Goal: Navigation & Orientation: Find specific page/section

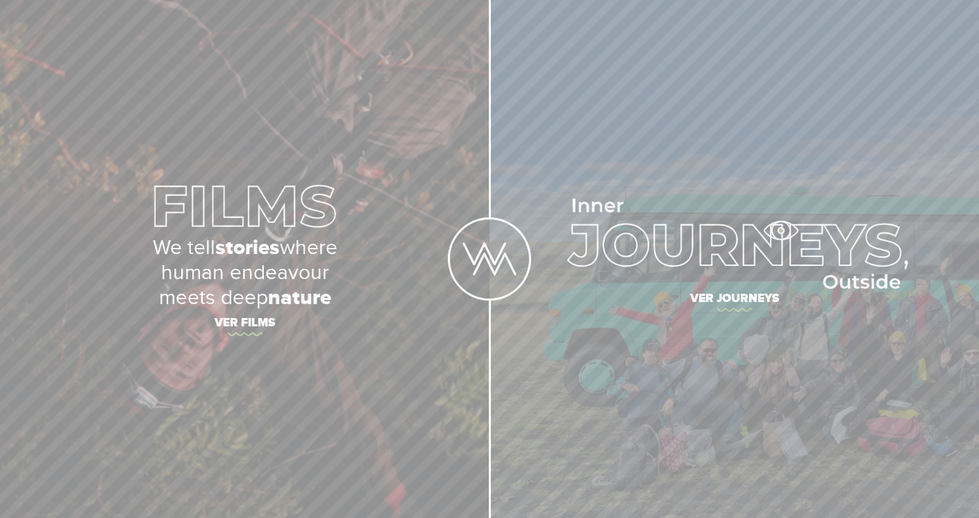
click at [780, 230] on img at bounding box center [734, 243] width 348 height 90
click at [754, 253] on img at bounding box center [734, 243] width 348 height 90
